Goal: Task Accomplishment & Management: Manage account settings

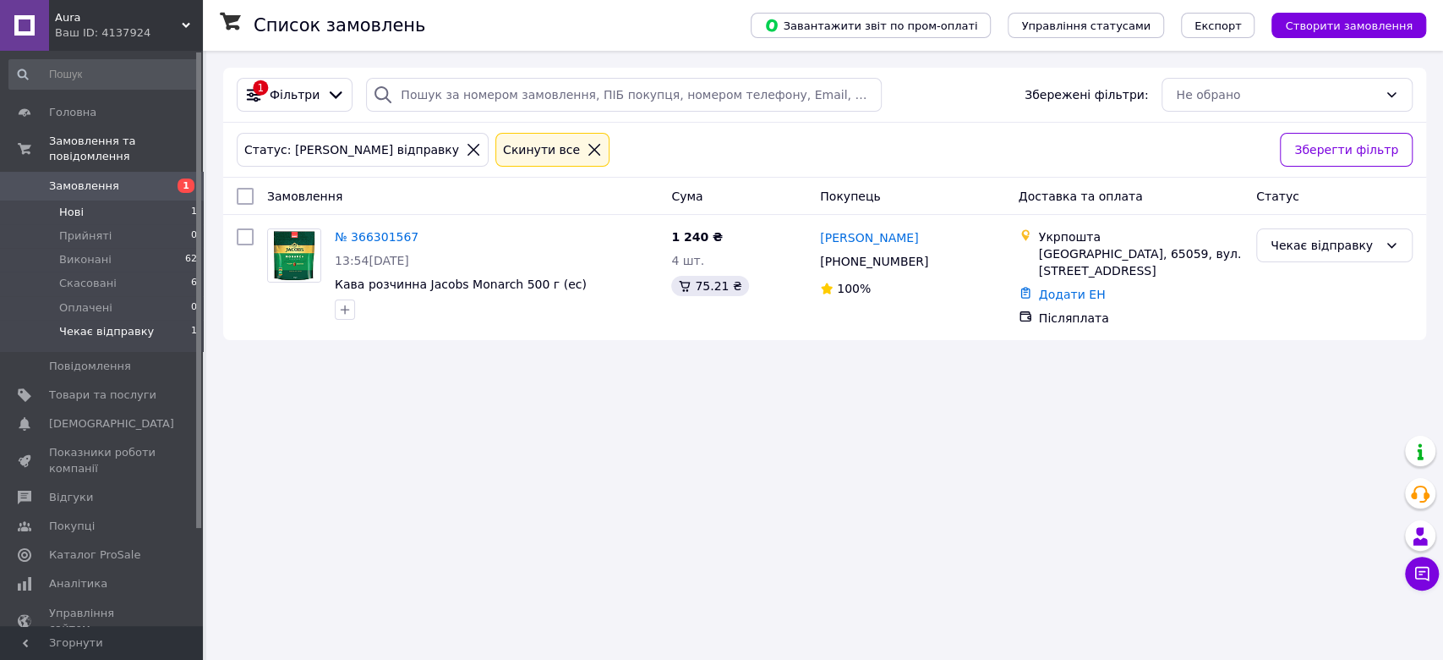
click at [139, 200] on li "Нові 1" at bounding box center [103, 212] width 207 height 24
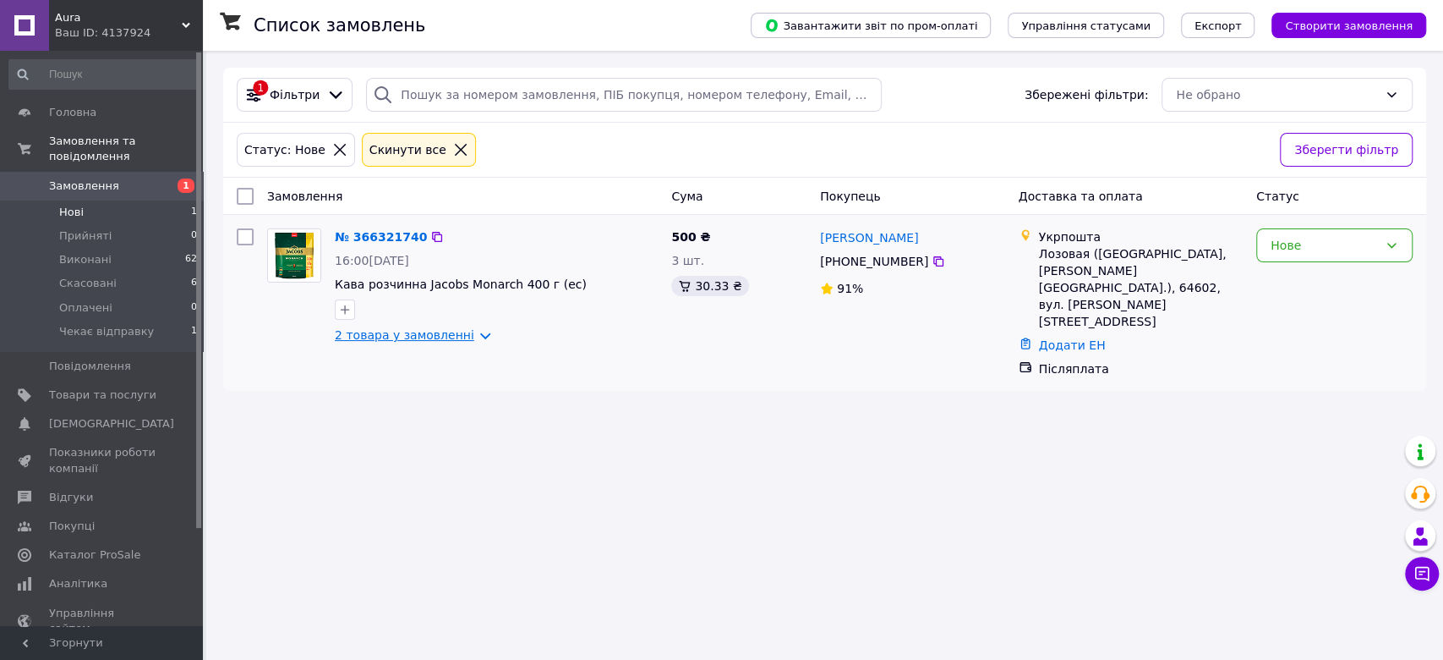
click at [464, 341] on link "2 товара у замовленні" at bounding box center [405, 335] width 140 height 14
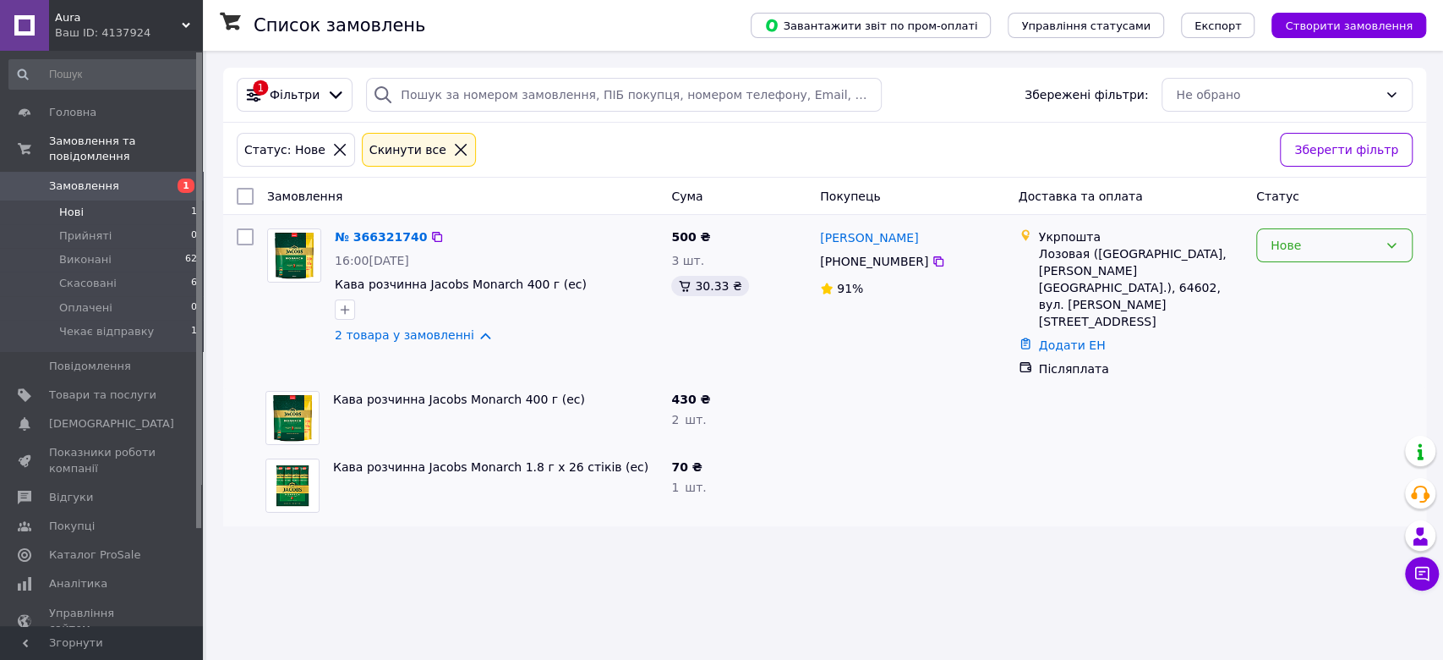
click at [1352, 240] on div "Нове" at bounding box center [1324, 245] width 107 height 19
click at [1325, 276] on li "Прийнято" at bounding box center [1334, 281] width 155 height 30
drag, startPoint x: 920, startPoint y: 233, endPoint x: 818, endPoint y: 236, distance: 102.4
click at [819, 236] on div "[PERSON_NAME]" at bounding box center [913, 237] width 189 height 21
copy link "[PERSON_NAME]"
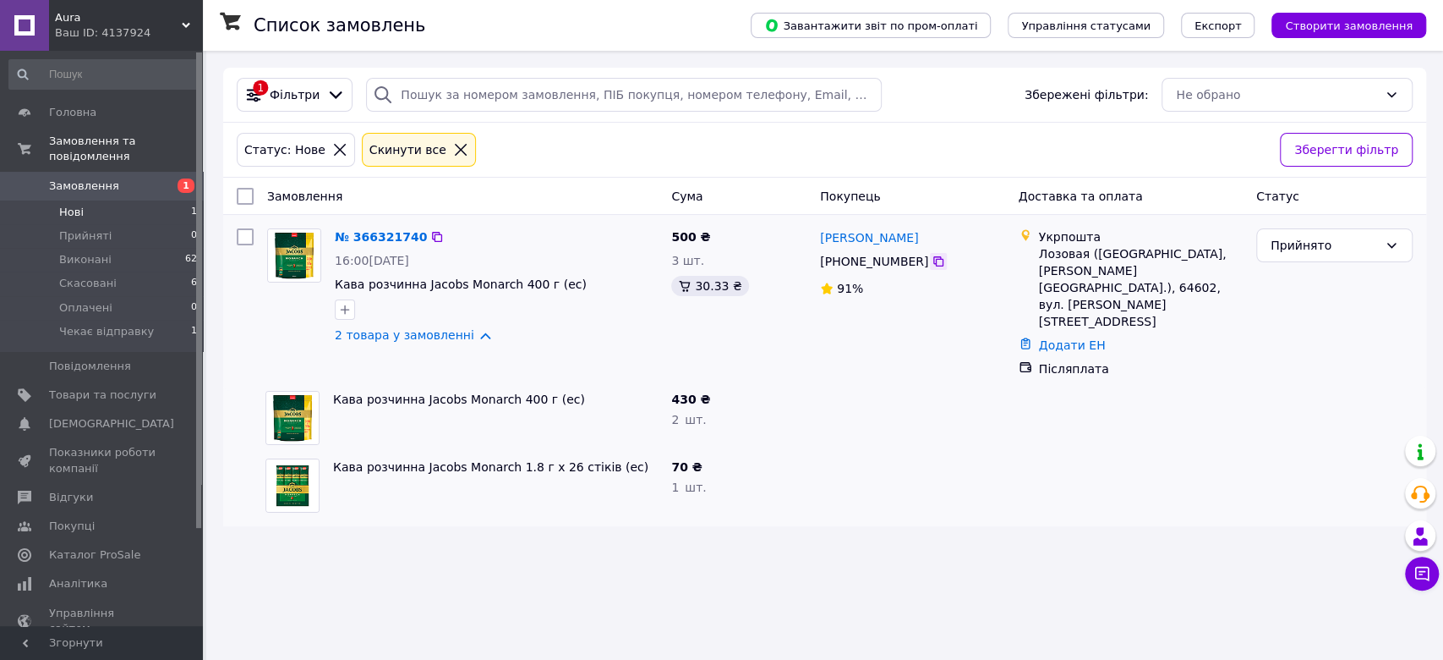
click at [934, 256] on icon at bounding box center [939, 261] width 10 height 10
drag, startPoint x: 1039, startPoint y: 252, endPoint x: 1162, endPoint y: 270, distance: 123.9
click at [1162, 270] on div "Лозовая ([GEOGRAPHIC_DATA], [PERSON_NAME][GEOGRAPHIC_DATA].), 64602, вул. [PERS…" at bounding box center [1141, 287] width 204 height 85
copy div "Лозовая (Харьковская обл., Лозовский р-н.), 64602"
click at [860, 387] on div at bounding box center [912, 418] width 199 height 68
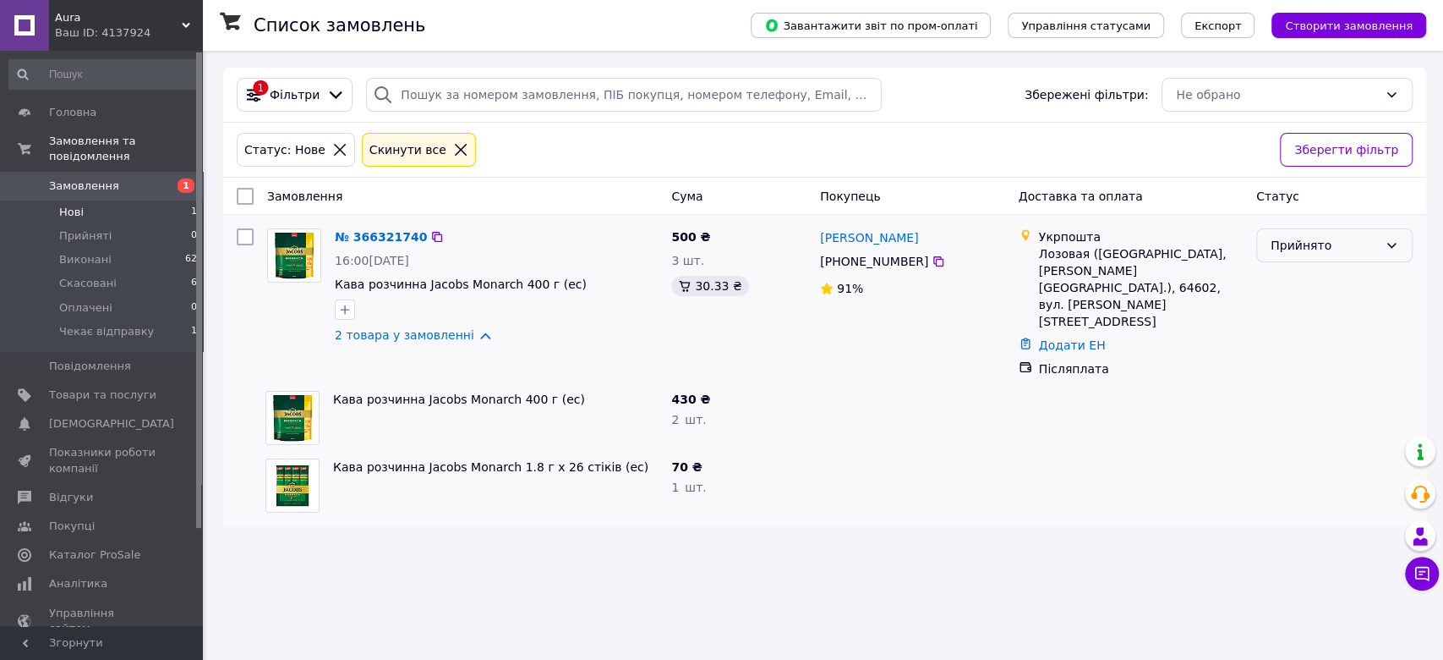
drag, startPoint x: 1344, startPoint y: 234, endPoint x: 1343, endPoint y: 246, distance: 11.9
click at [1345, 233] on div "Прийнято" at bounding box center [1335, 245] width 156 height 34
click at [1297, 367] on li "Чекає відправку" at bounding box center [1334, 373] width 155 height 30
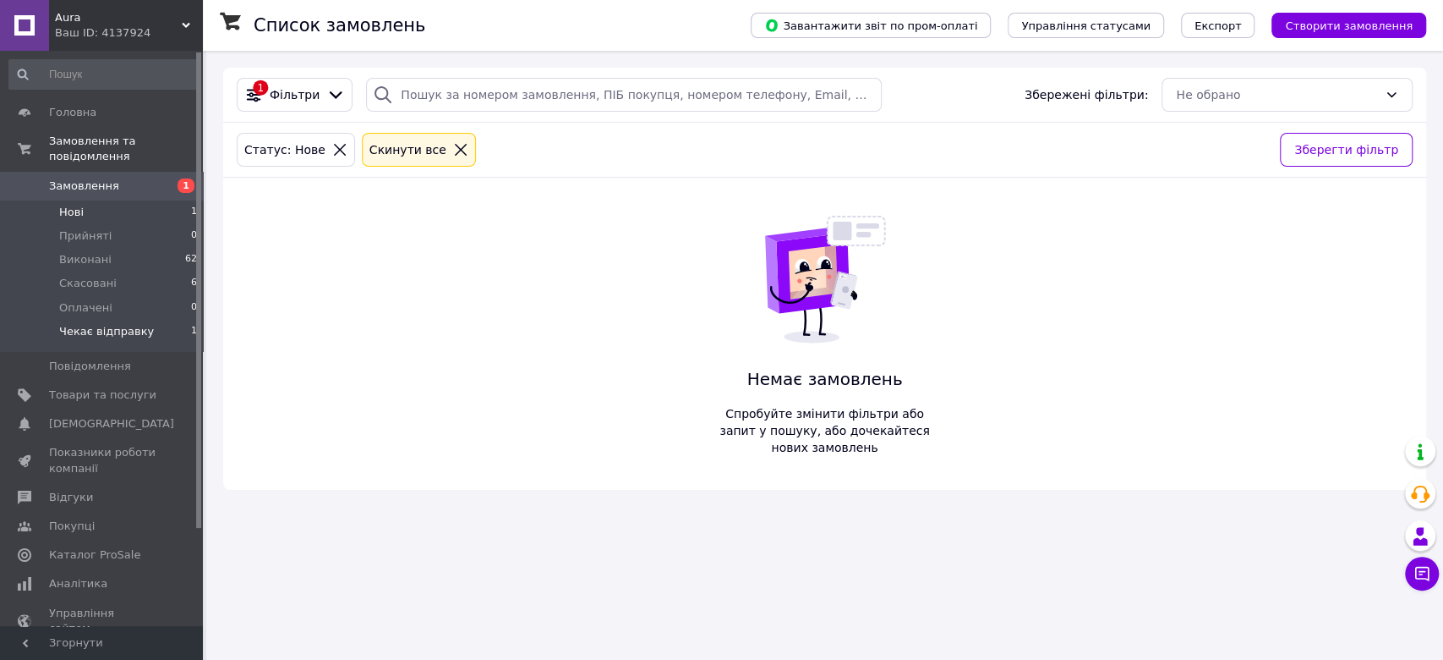
click at [136, 324] on span "Чекає відправку" at bounding box center [106, 331] width 95 height 15
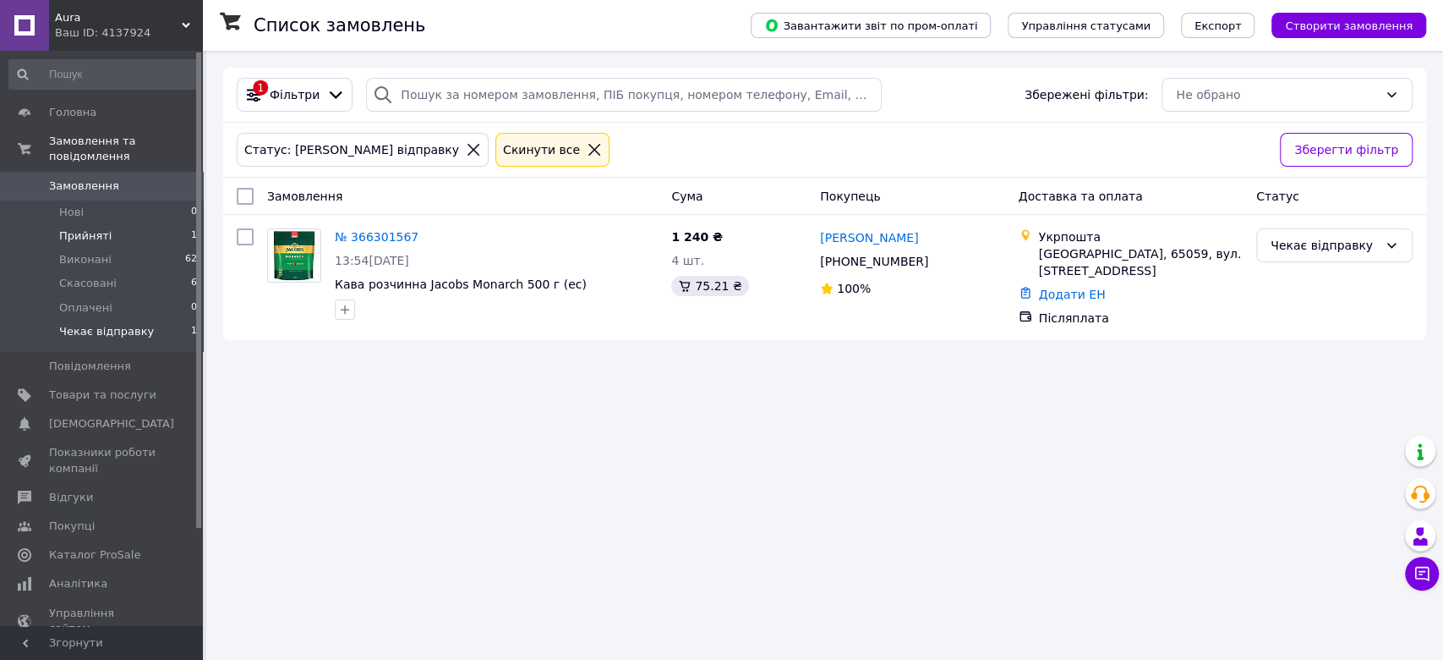
click at [156, 224] on li "Прийняті 1" at bounding box center [103, 236] width 207 height 24
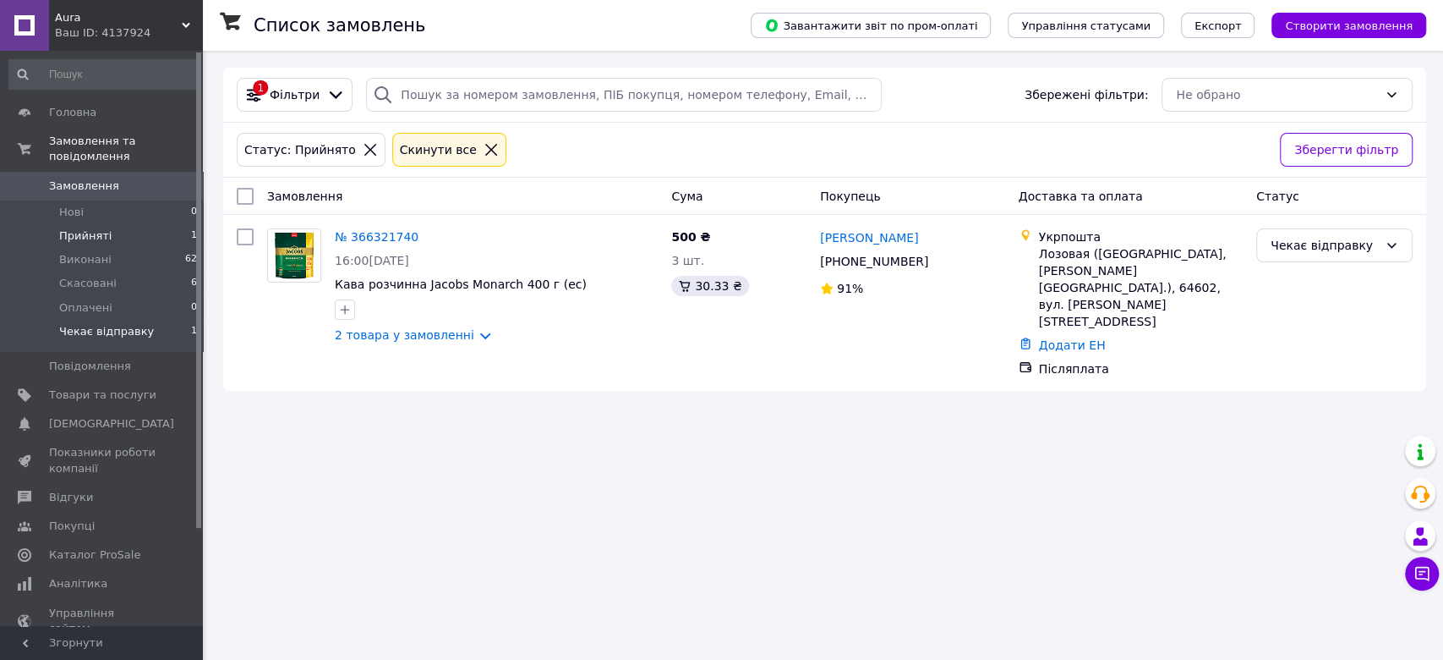
click at [166, 320] on li "Чекає відправку 1" at bounding box center [103, 336] width 207 height 32
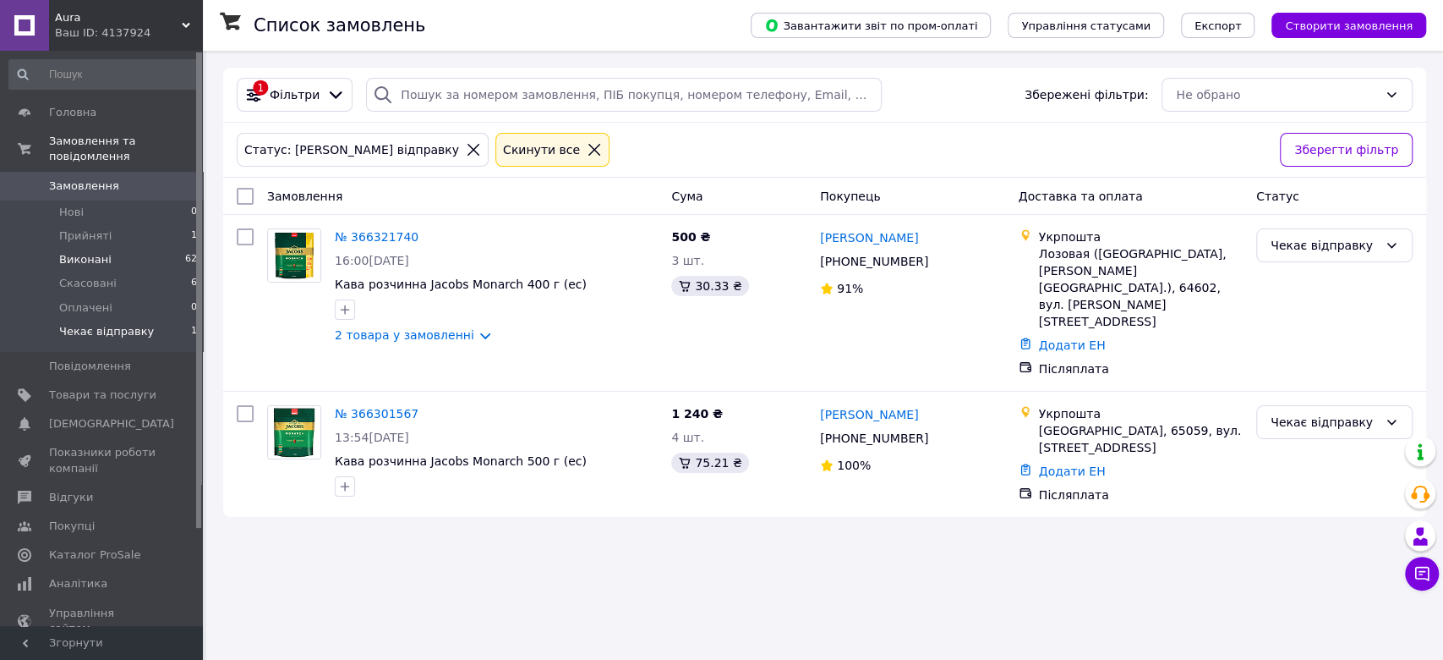
click at [139, 248] on li "Виконані 62" at bounding box center [103, 260] width 207 height 24
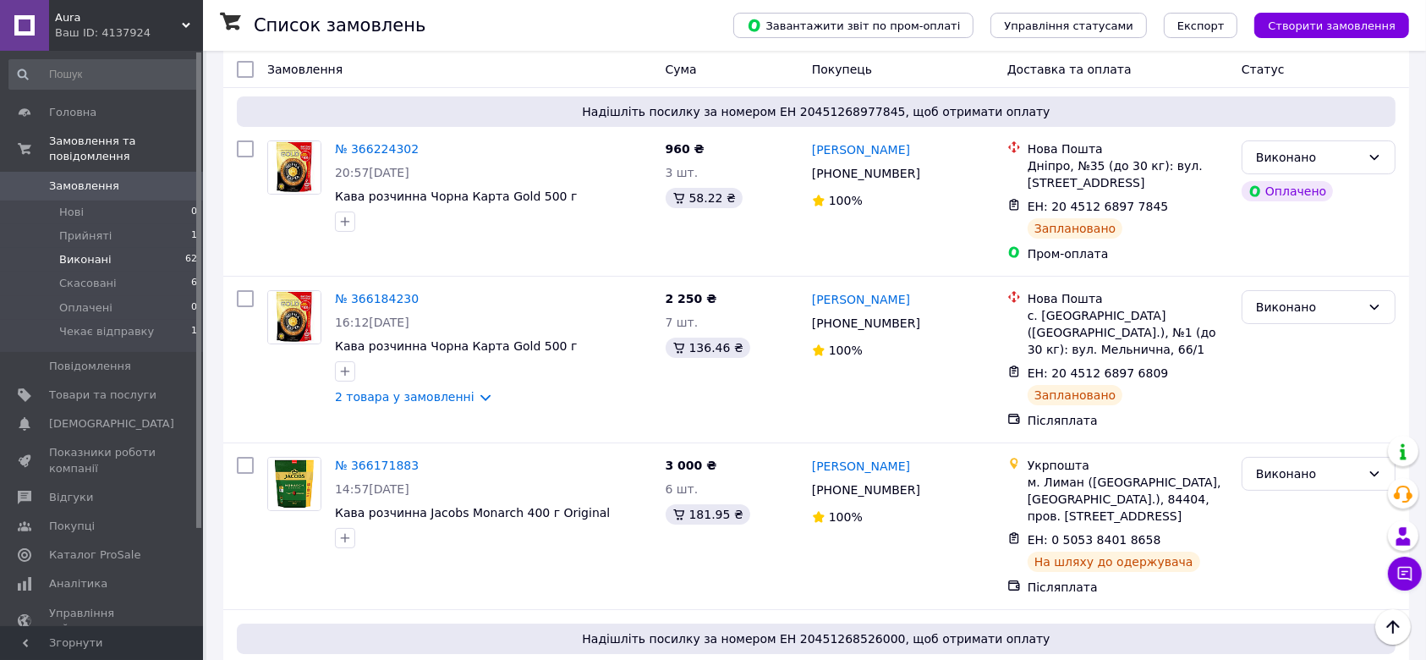
scroll to position [96, 0]
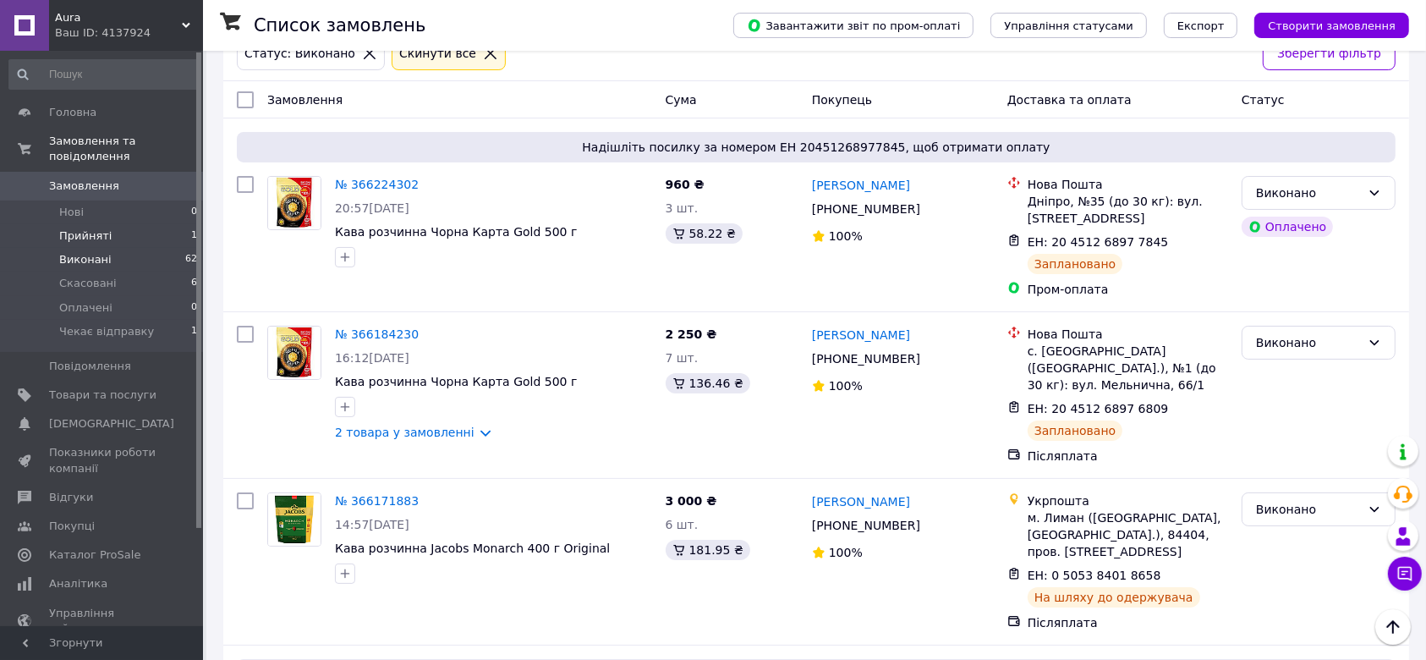
click at [112, 224] on li "Прийняті 1" at bounding box center [103, 236] width 207 height 24
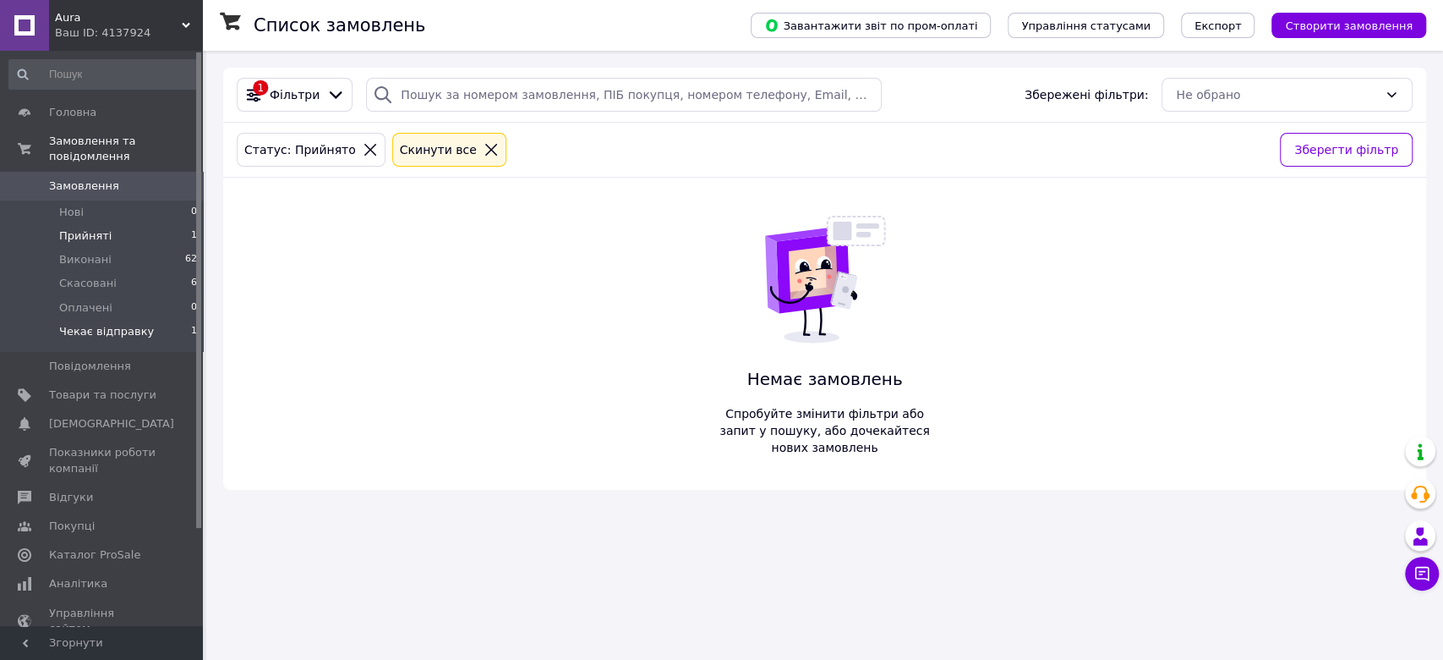
click at [75, 320] on li "Чекає відправку 1" at bounding box center [103, 336] width 207 height 32
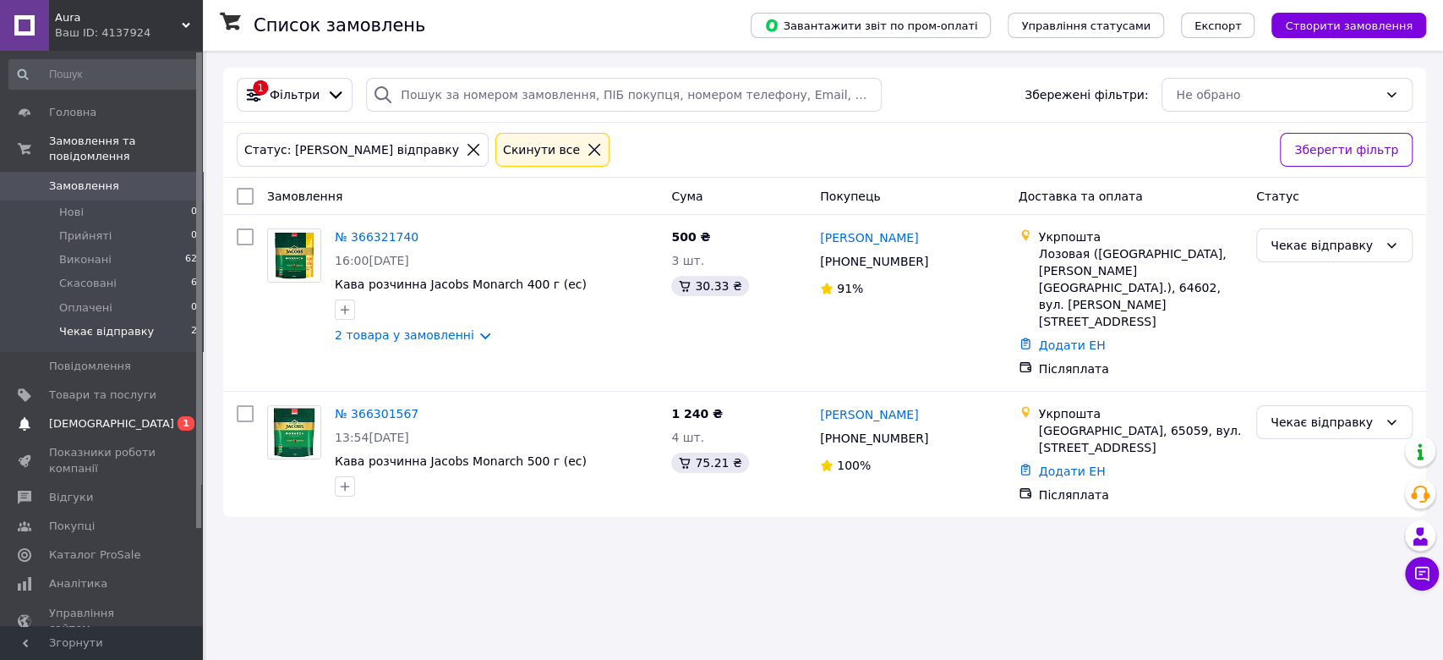
click at [156, 416] on span "[DEMOGRAPHIC_DATA]" at bounding box center [102, 423] width 107 height 15
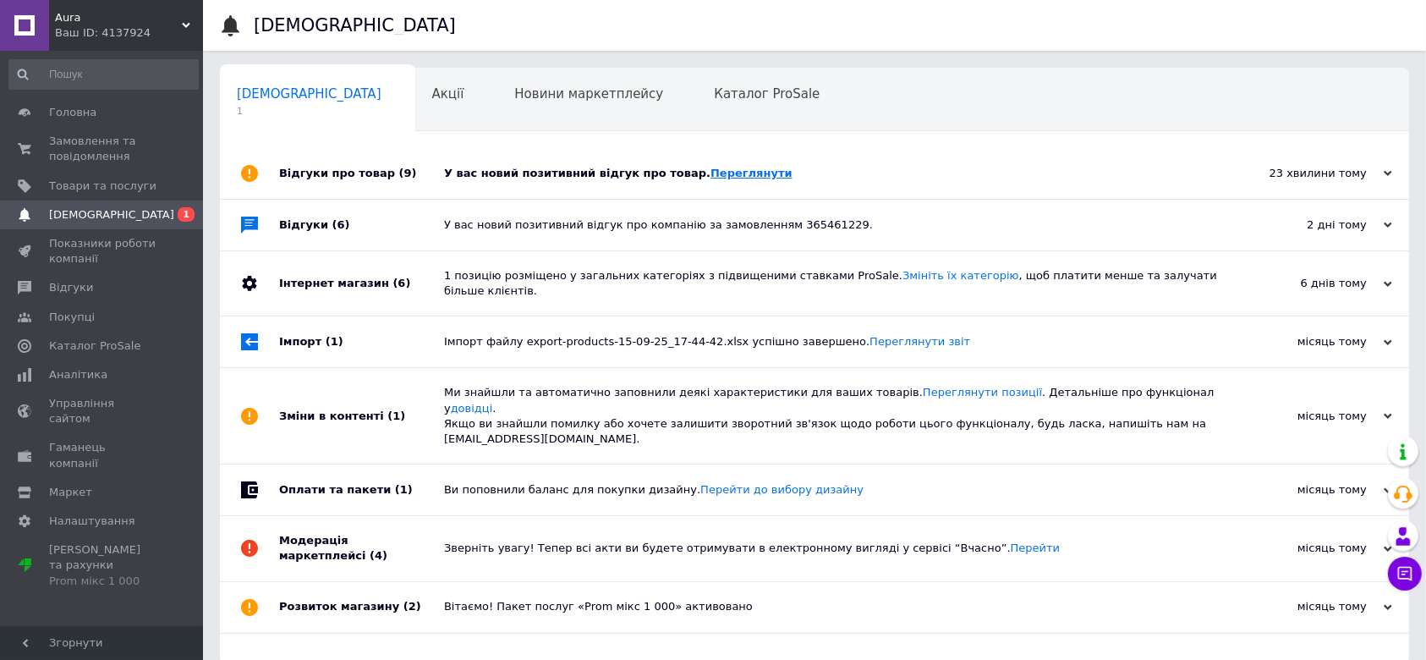
click at [710, 170] on link "Переглянути" at bounding box center [751, 173] width 82 height 13
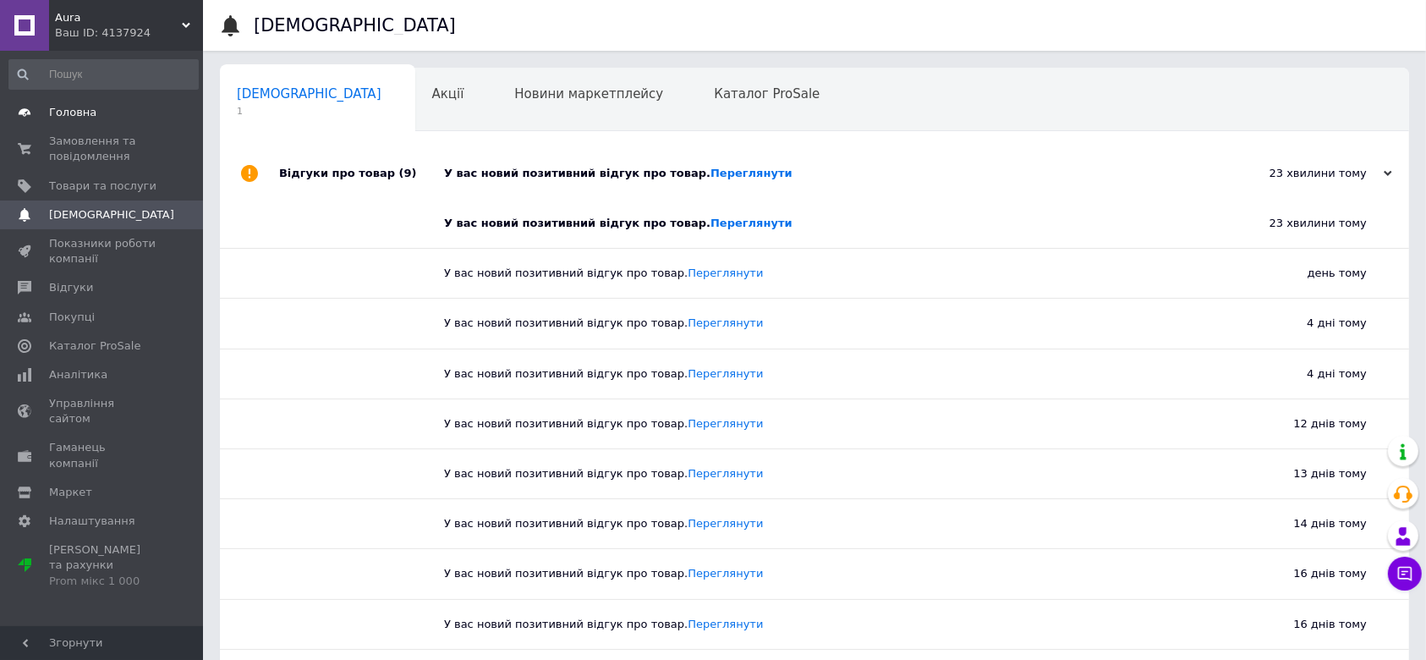
click at [79, 125] on link "Головна" at bounding box center [103, 112] width 207 height 29
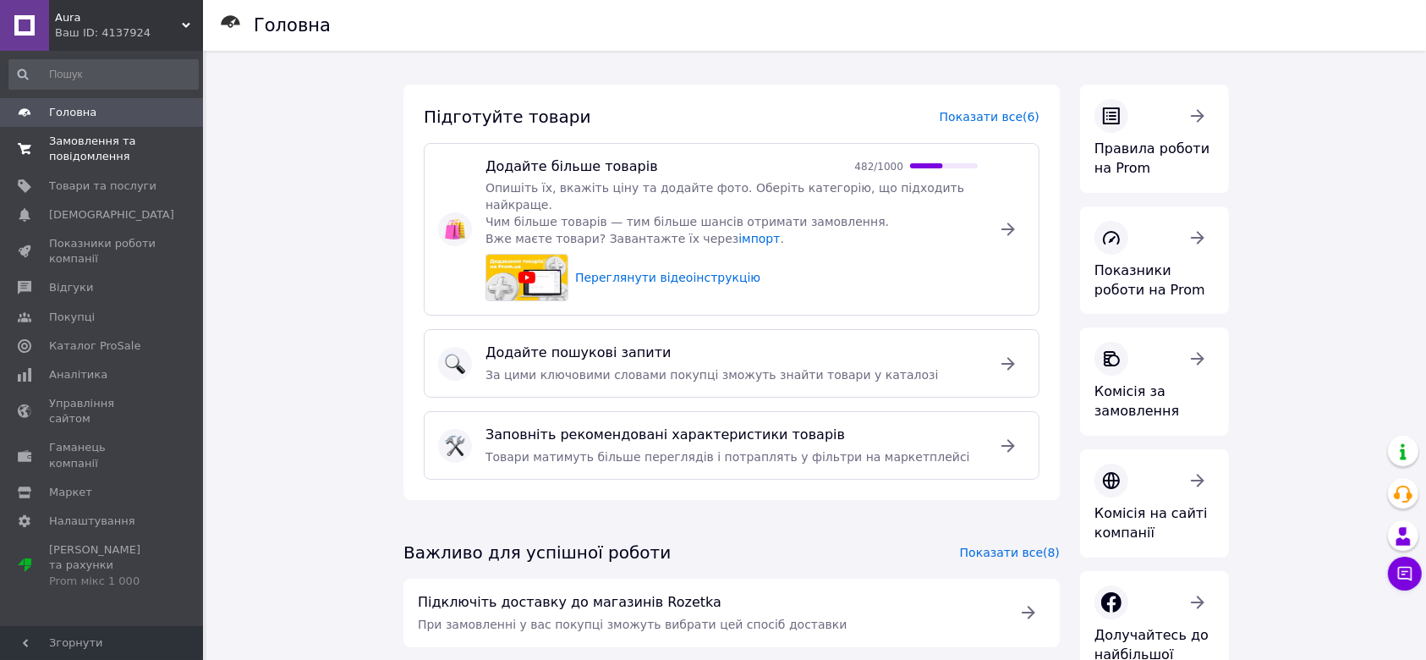
click at [101, 145] on span "Замовлення та повідомлення" at bounding box center [102, 149] width 107 height 30
